Goal: Task Accomplishment & Management: Use online tool/utility

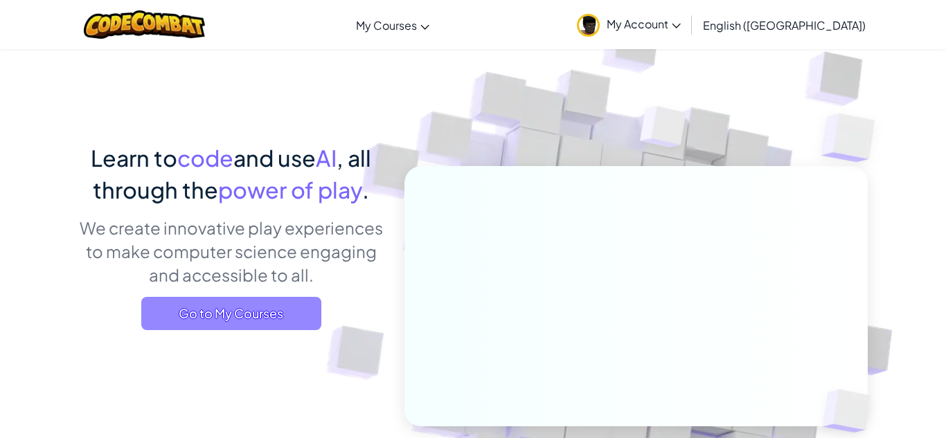
scroll to position [26, 0]
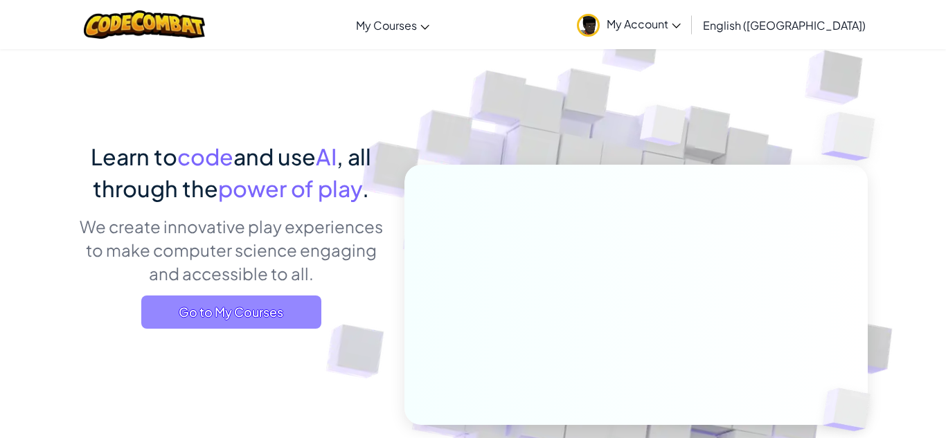
click at [216, 316] on span "Go to My Courses" at bounding box center [231, 312] width 180 height 33
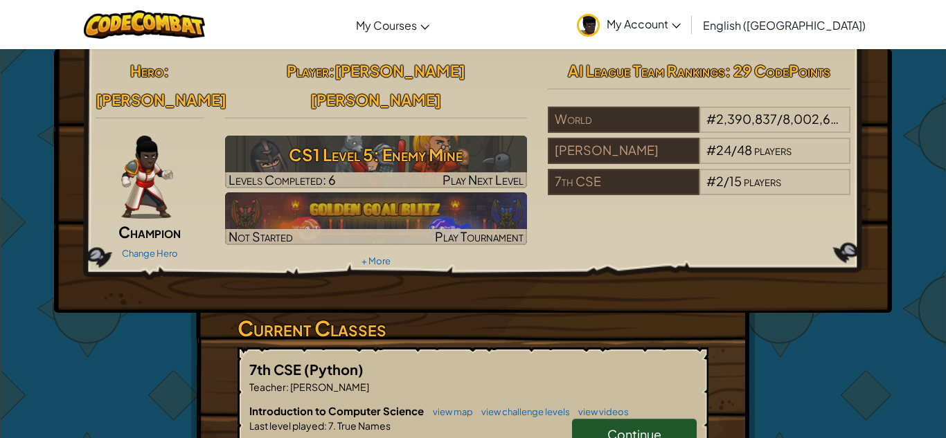
click at [611, 419] on link "Continue" at bounding box center [634, 435] width 125 height 32
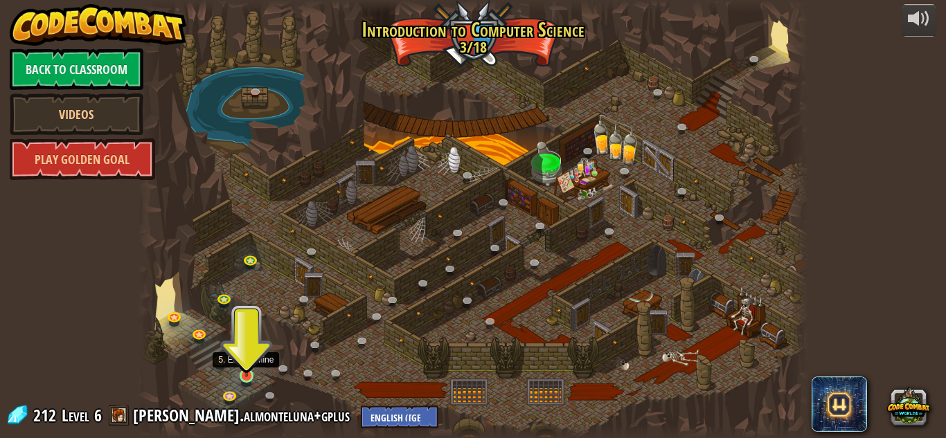
click at [242, 375] on img at bounding box center [247, 359] width 16 height 36
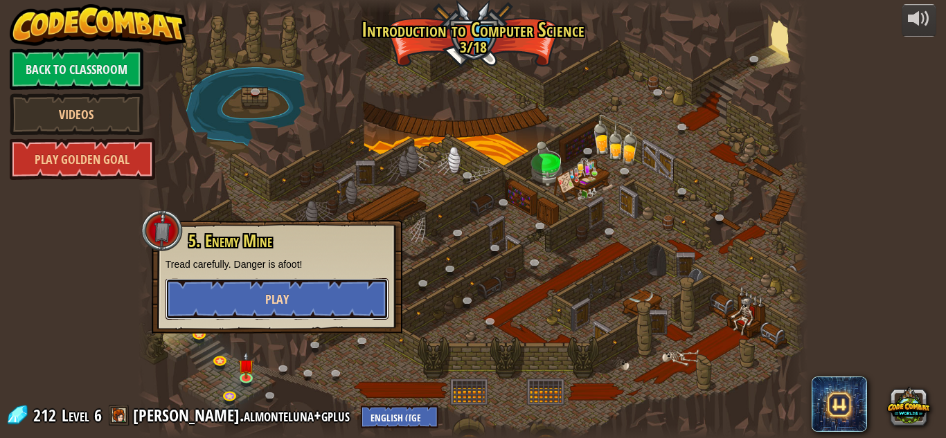
click at [292, 303] on button "Play" at bounding box center [276, 299] width 223 height 42
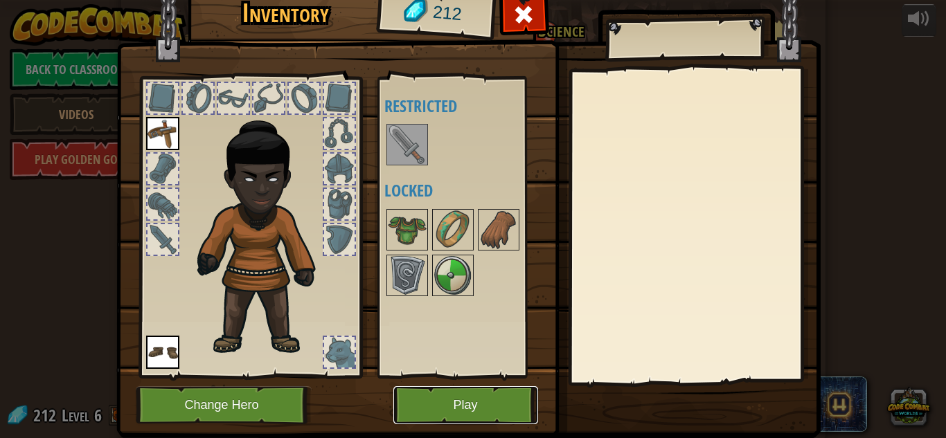
click at [480, 404] on button "Play" at bounding box center [465, 405] width 145 height 38
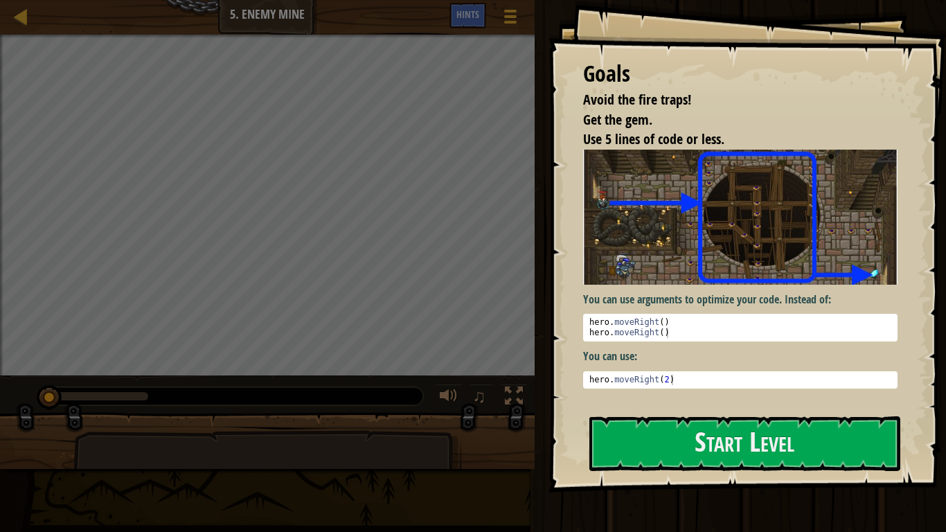
click at [644, 244] on img at bounding box center [740, 217] width 314 height 135
click at [611, 438] on button "Start Level" at bounding box center [744, 443] width 311 height 55
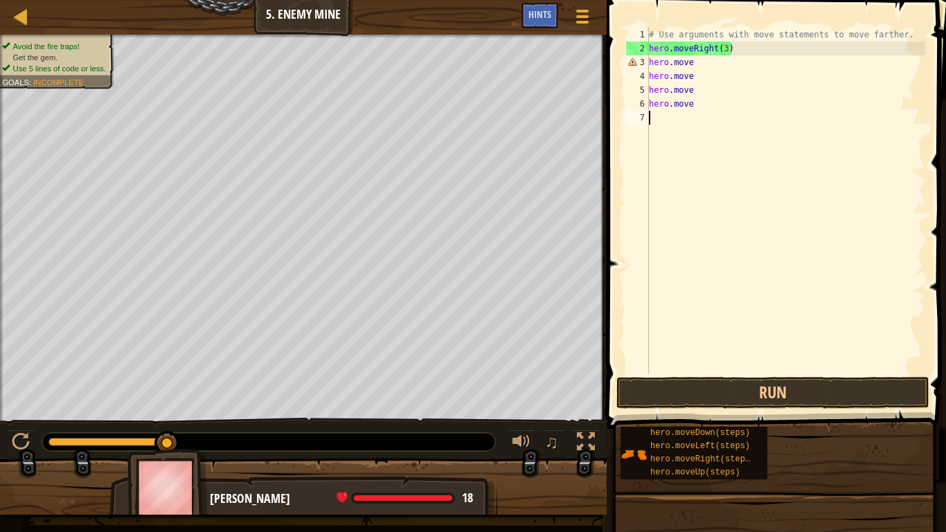
type textarea "hero.move"
type textarea "h"
click at [711, 57] on div "# Use arguments with move statements to move farther. hero . moveRight ( 3 ) he…" at bounding box center [785, 215] width 279 height 374
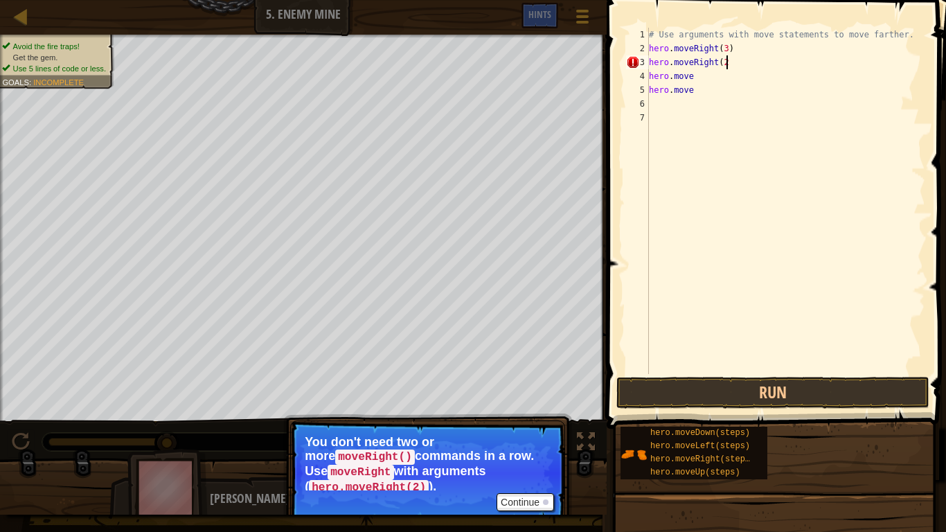
scroll to position [6, 11]
type textarea "hero.move"
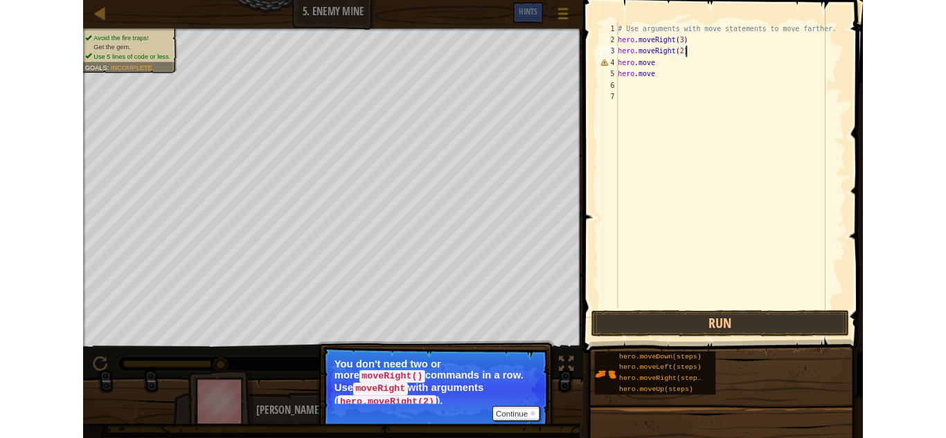
scroll to position [6, 6]
